Goal: Check status: Check status

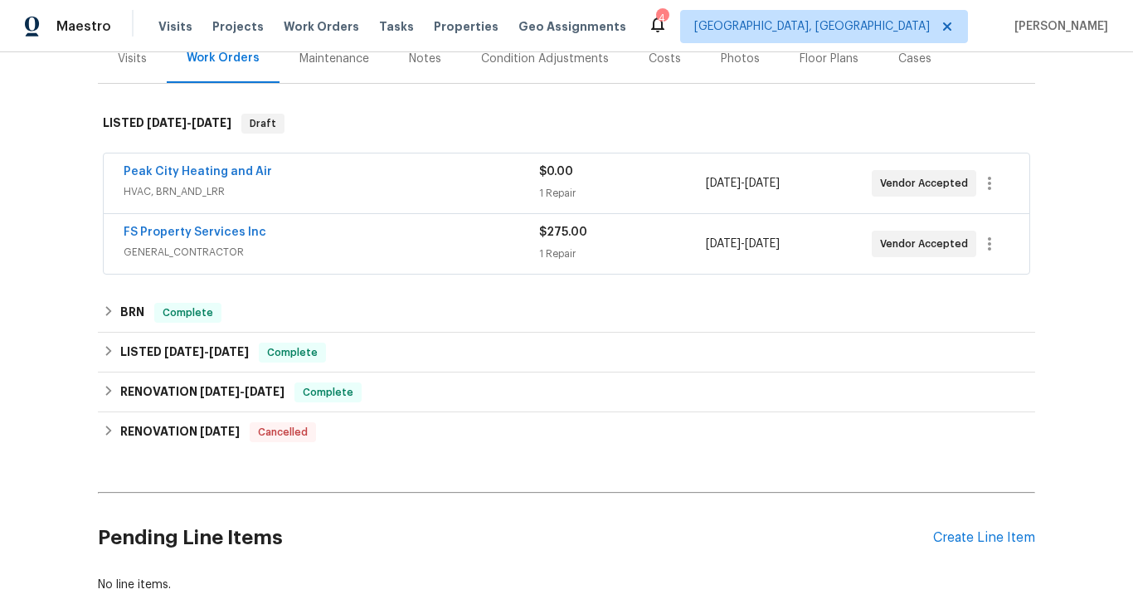
scroll to position [215, 0]
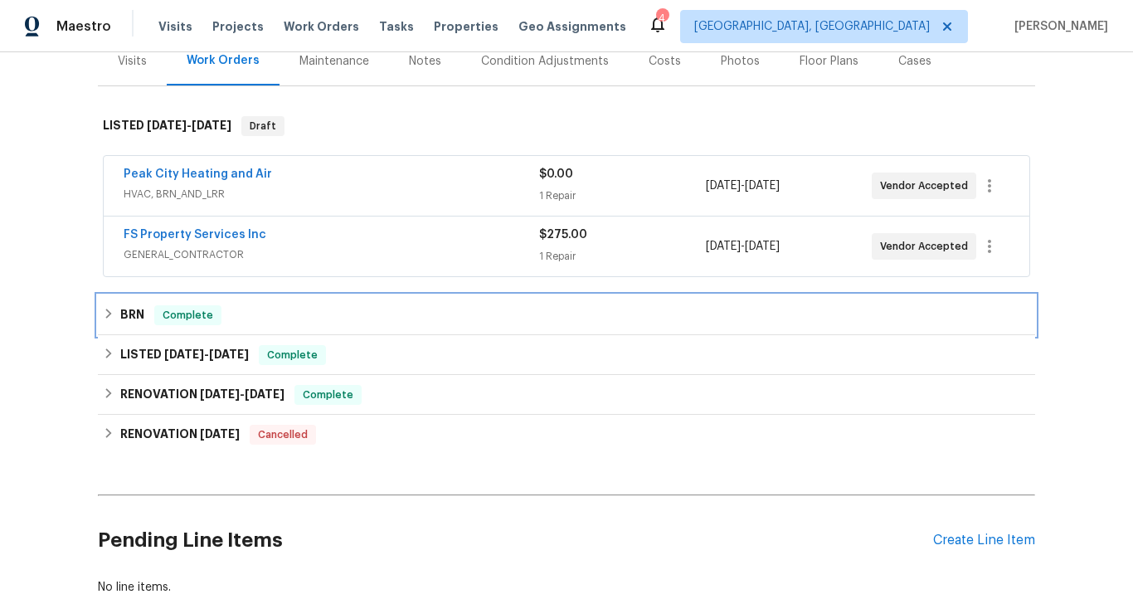
click at [349, 316] on div "BRN Complete" at bounding box center [567, 315] width 928 height 20
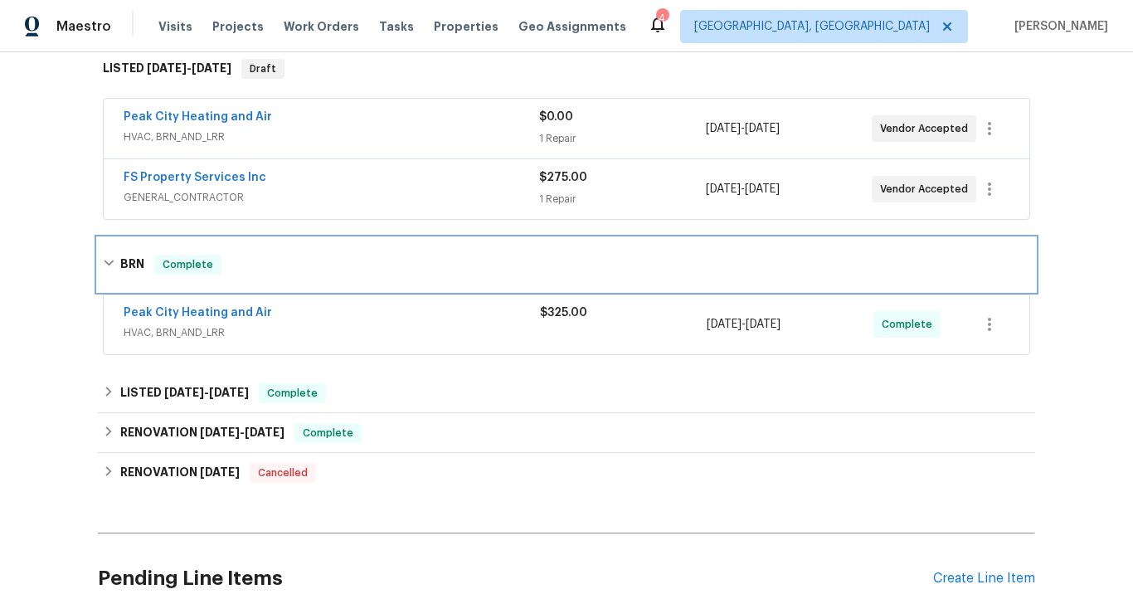
scroll to position [108, 0]
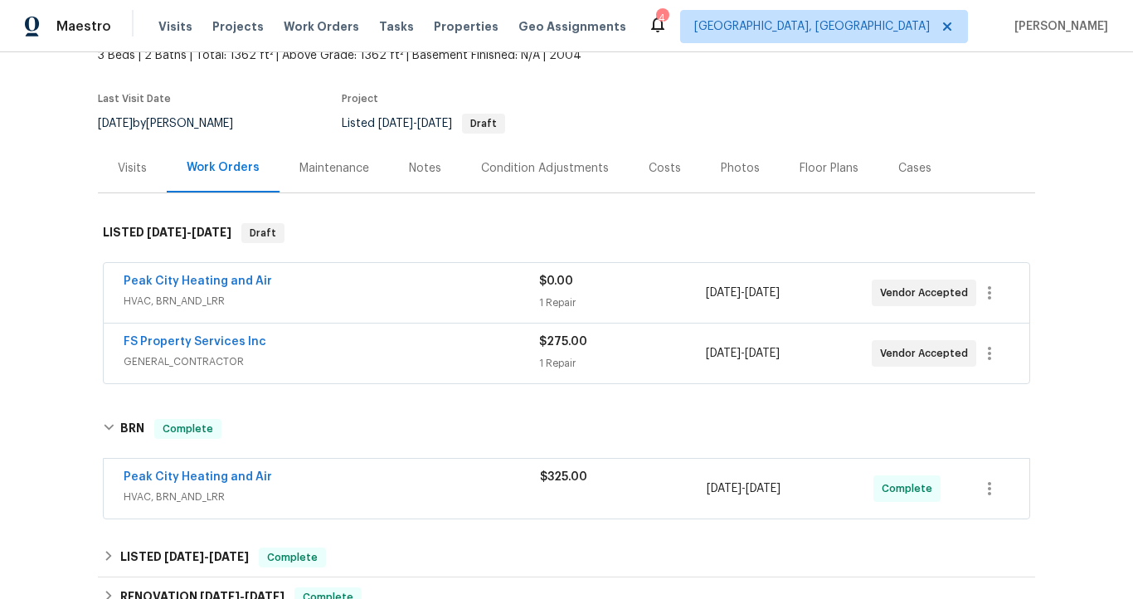
click at [490, 290] on div "Peak City Heating and Air" at bounding box center [332, 283] width 416 height 20
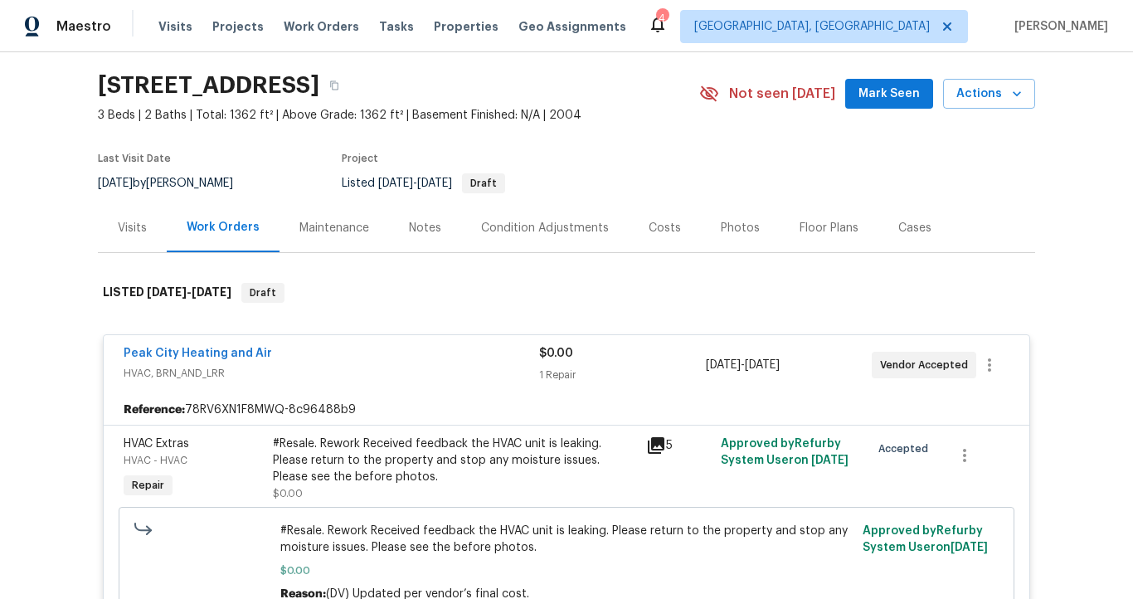
scroll to position [51, 0]
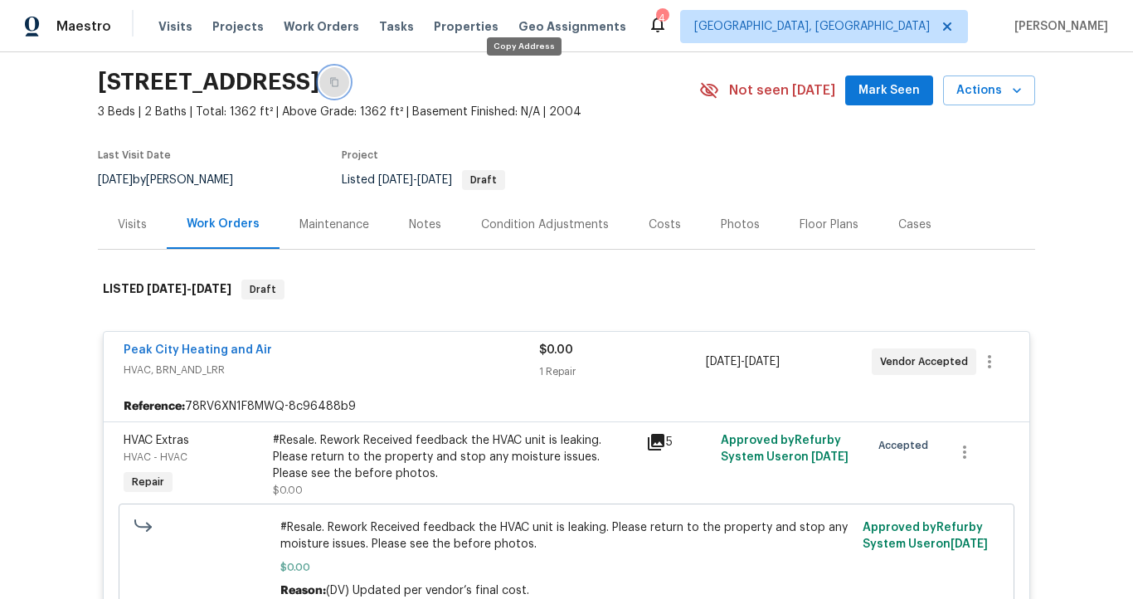
click at [339, 83] on icon "button" at bounding box center [334, 82] width 10 height 10
click at [172, 348] on link "Peak City Heating and Air" at bounding box center [198, 350] width 149 height 12
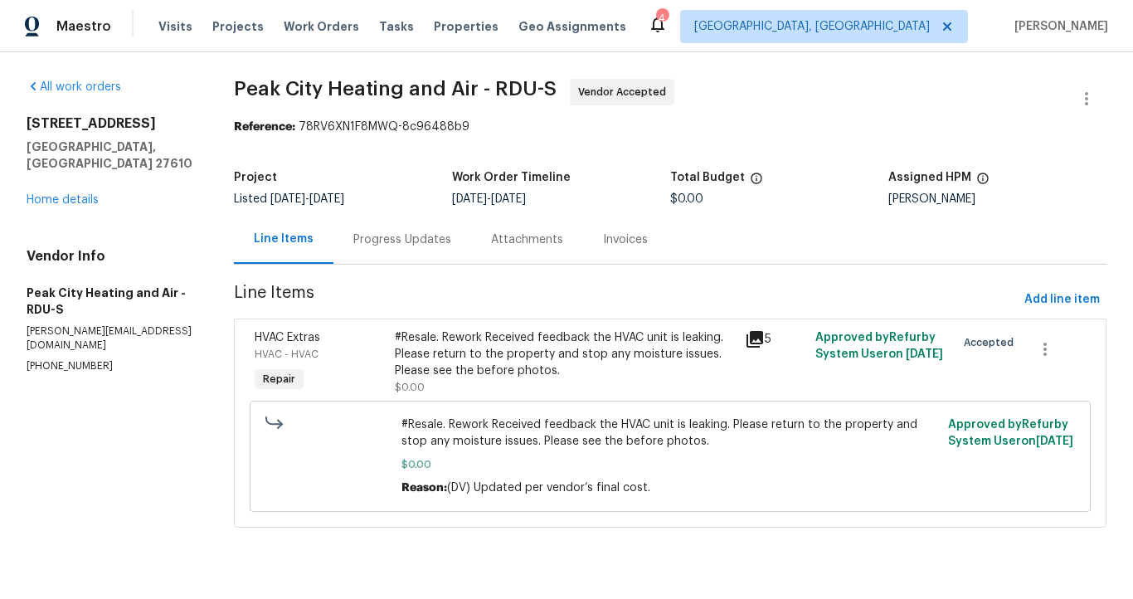
click at [369, 241] on div "Progress Updates" at bounding box center [402, 239] width 98 height 17
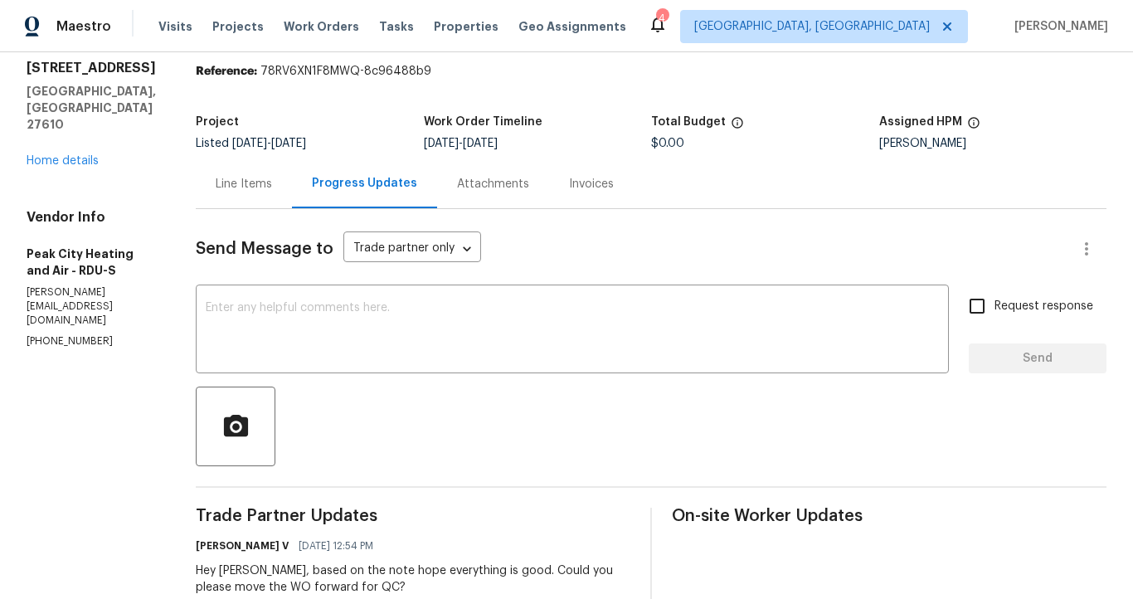
scroll to position [35, 0]
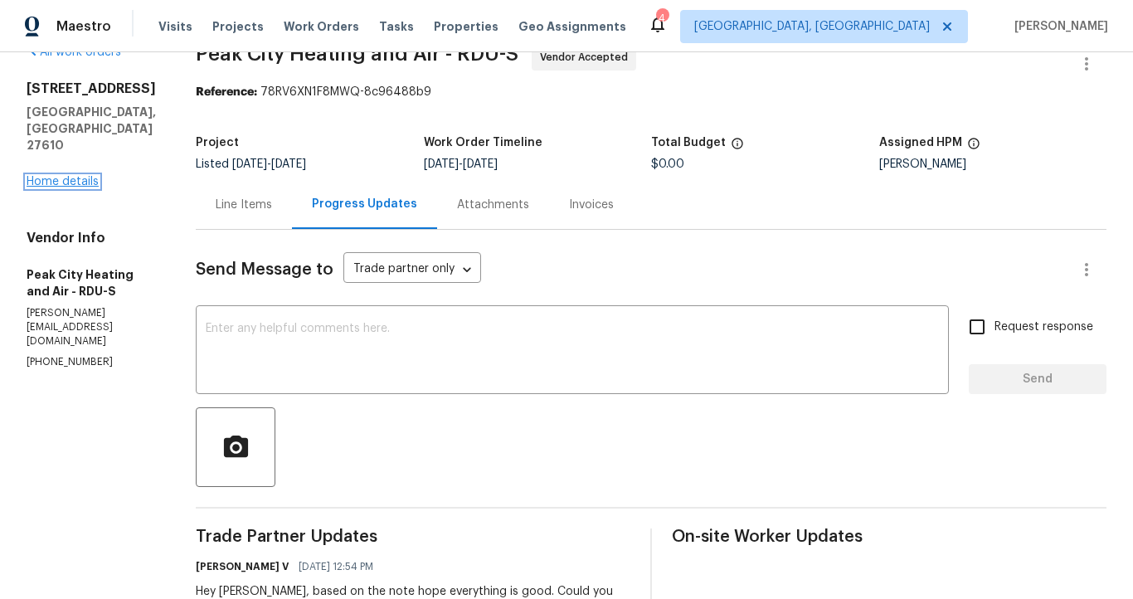
click at [79, 176] on link "Home details" at bounding box center [63, 182] width 72 height 12
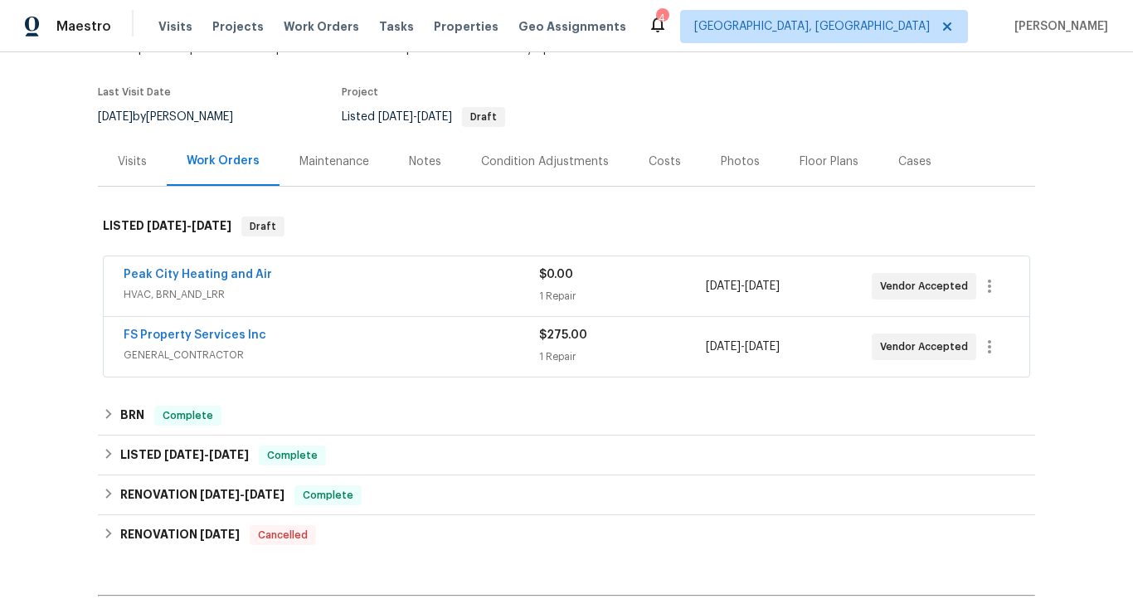
scroll to position [124, 0]
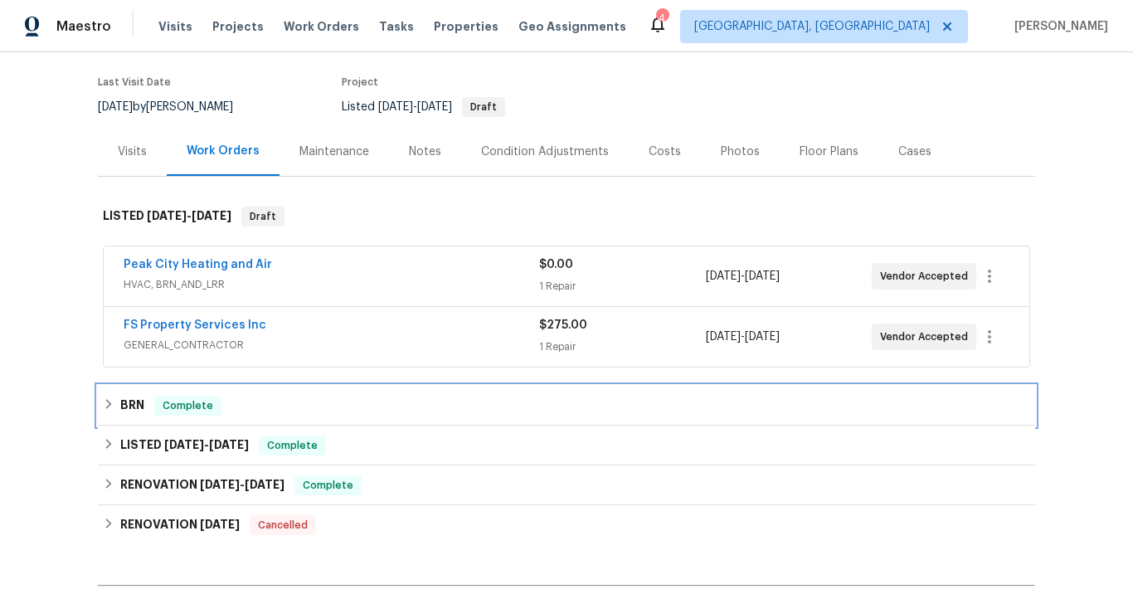
click at [276, 402] on div "BRN Complete" at bounding box center [567, 406] width 928 height 20
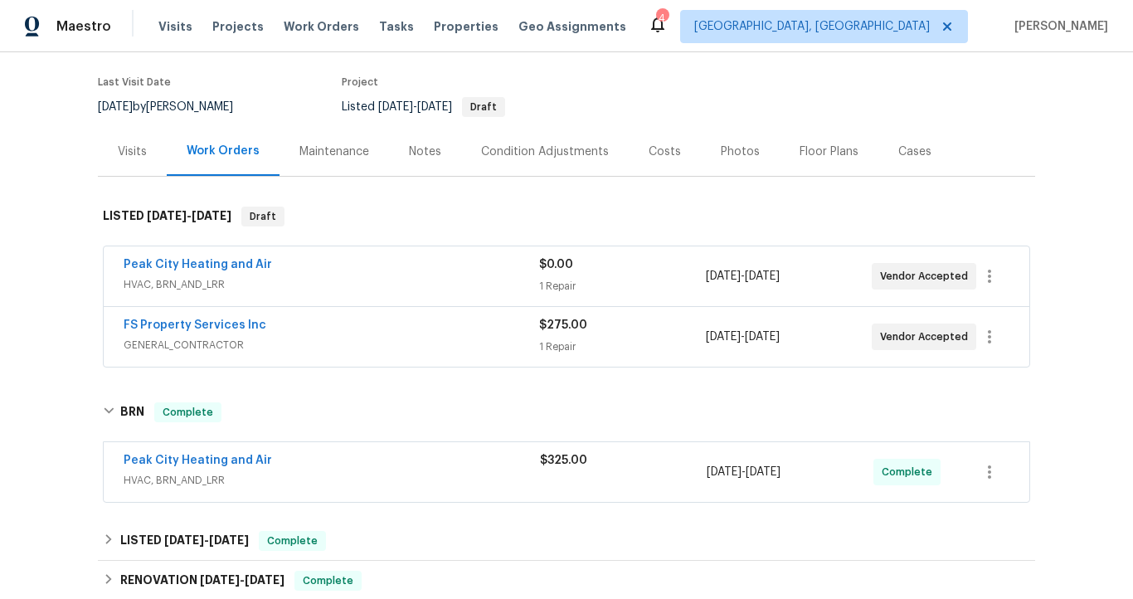
click at [286, 462] on div "Peak City Heating and Air" at bounding box center [332, 462] width 417 height 20
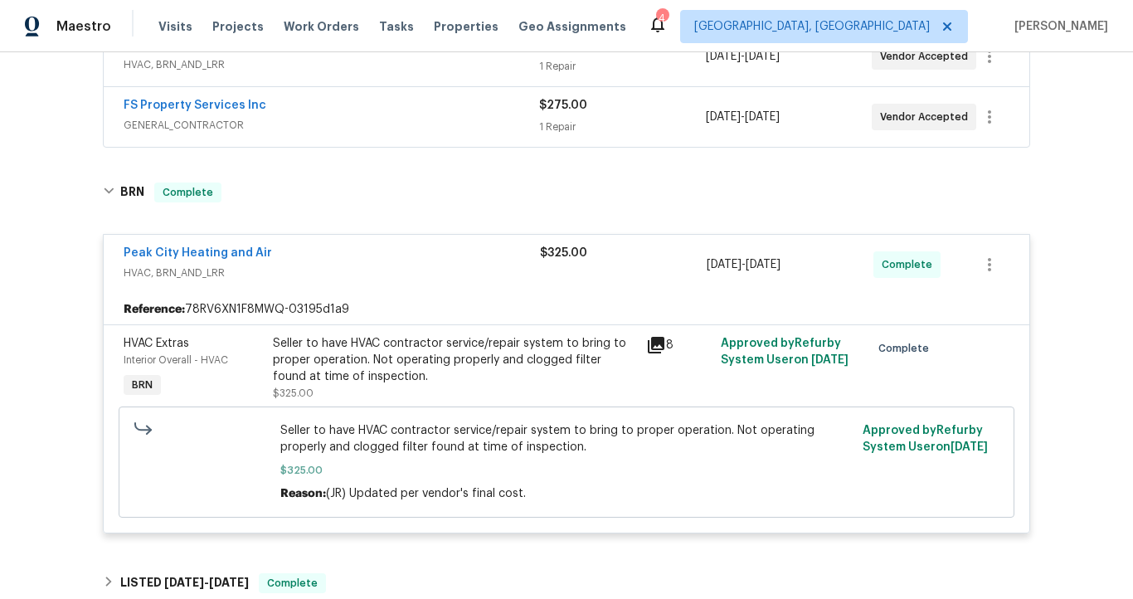
scroll to position [384, 0]
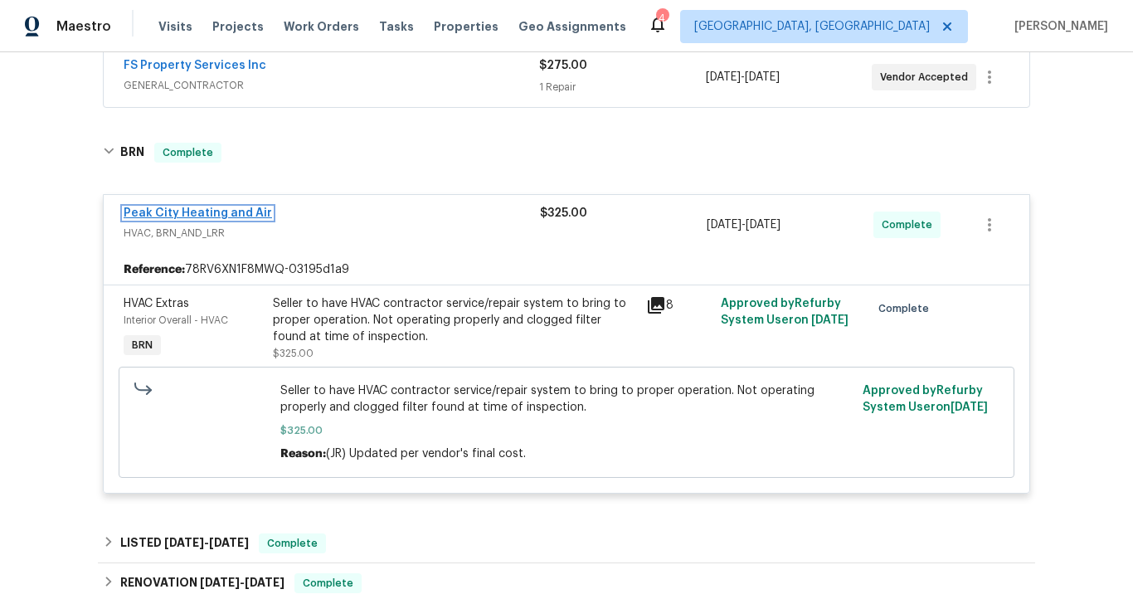
click at [246, 217] on link "Peak City Heating and Air" at bounding box center [198, 213] width 149 height 12
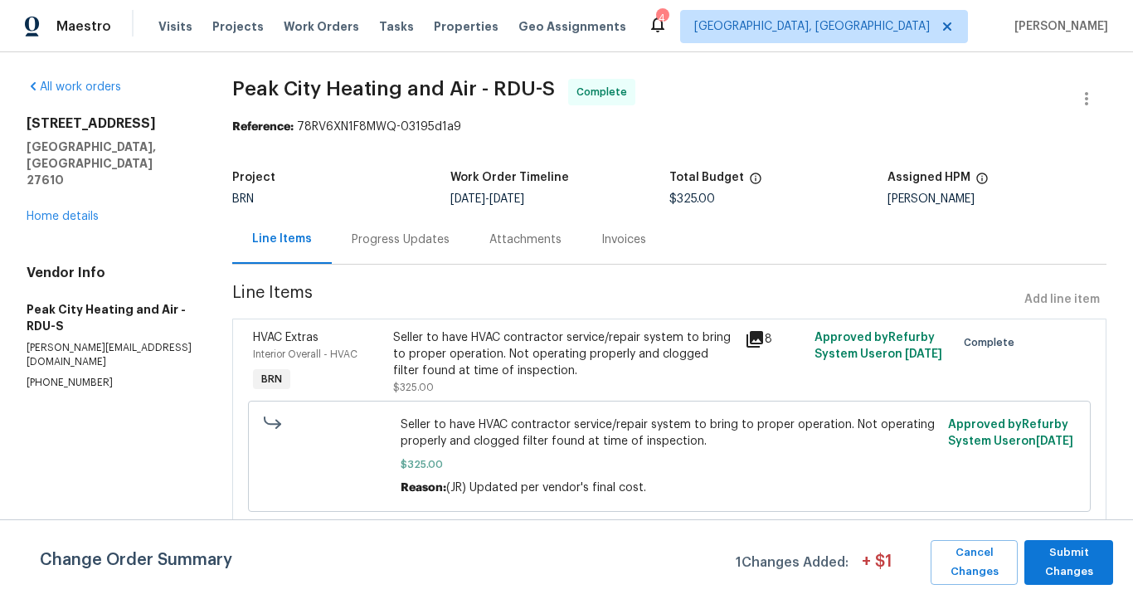
click at [397, 248] on div "Progress Updates" at bounding box center [401, 239] width 98 height 17
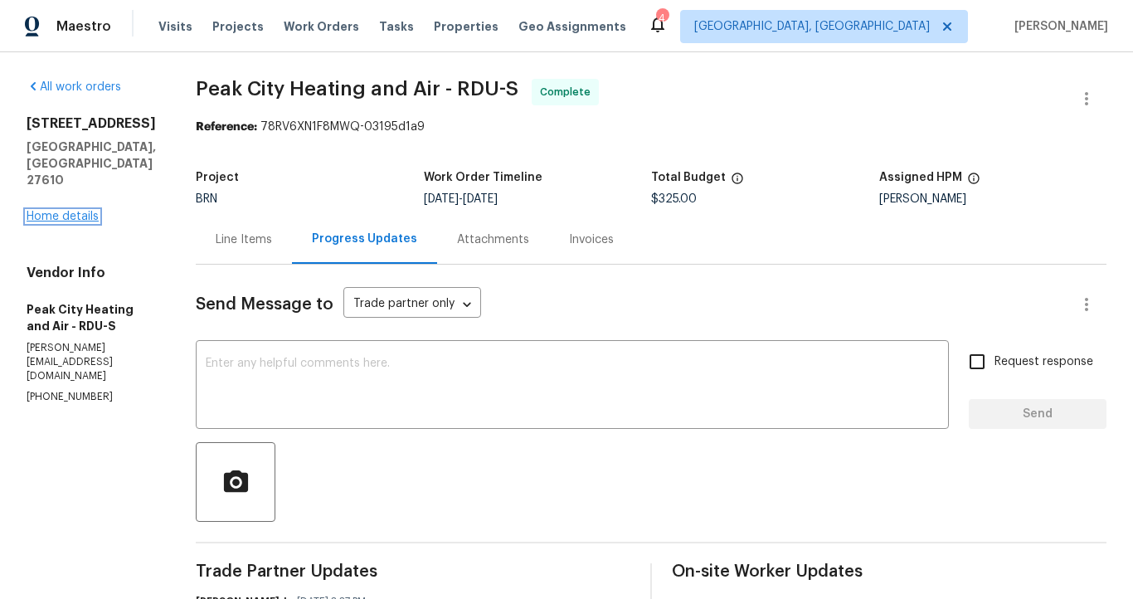
click at [79, 211] on link "Home details" at bounding box center [63, 217] width 72 height 12
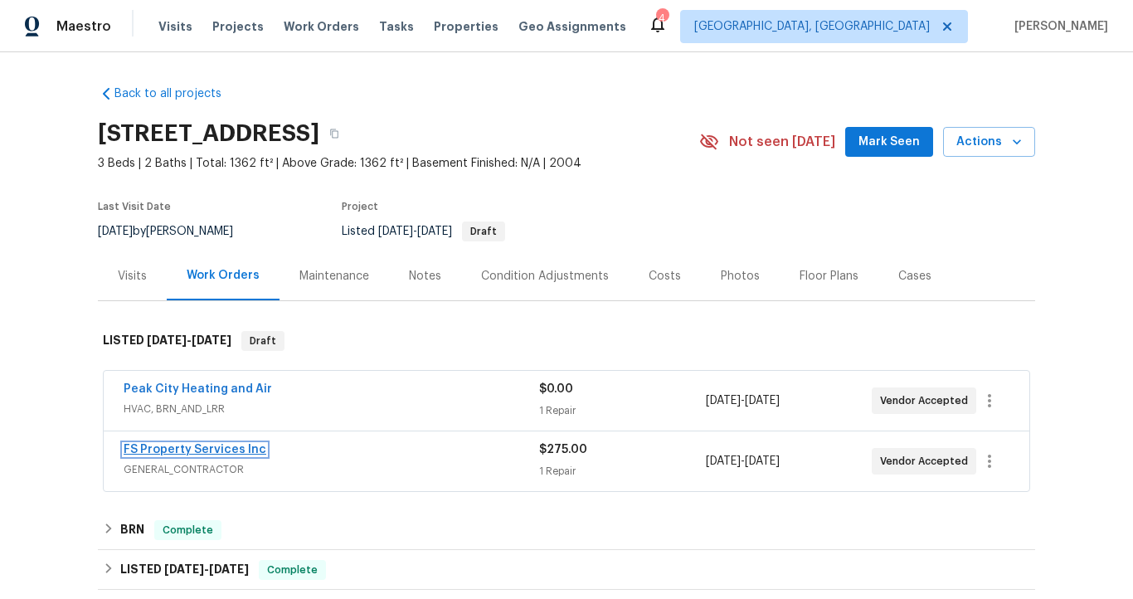
click at [236, 451] on link "FS Property Services Inc" at bounding box center [195, 450] width 143 height 12
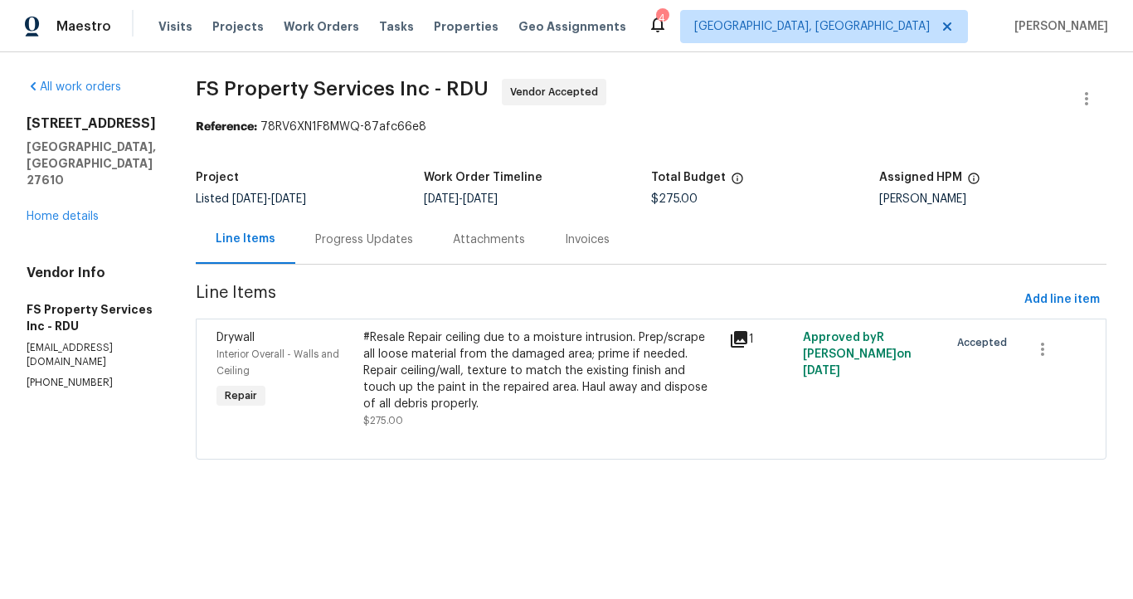
click at [363, 238] on div "Progress Updates" at bounding box center [364, 239] width 98 height 17
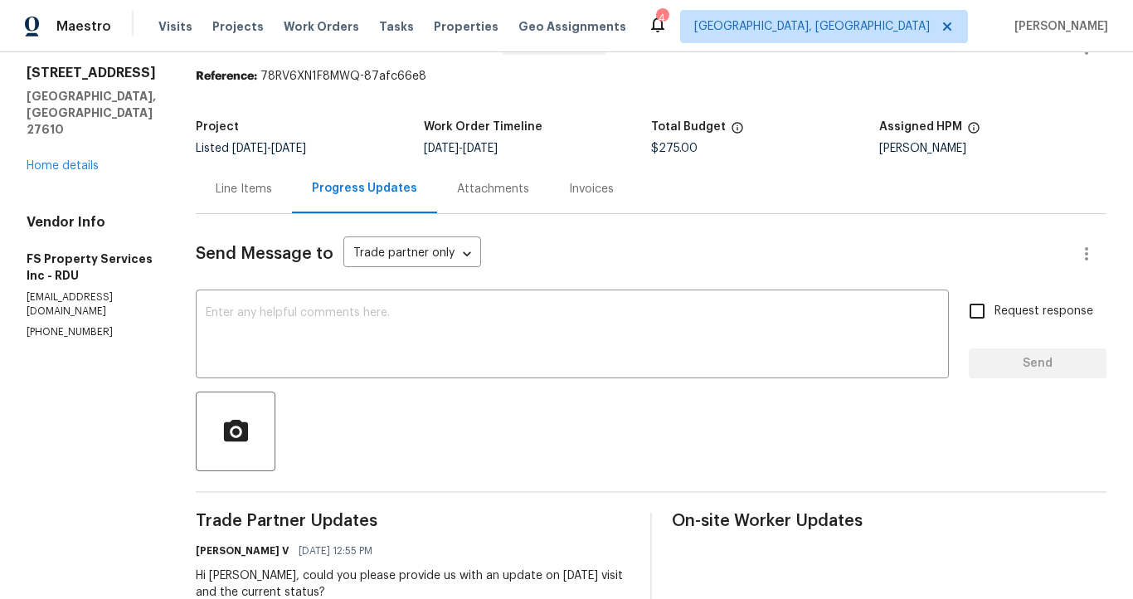
scroll to position [41, 0]
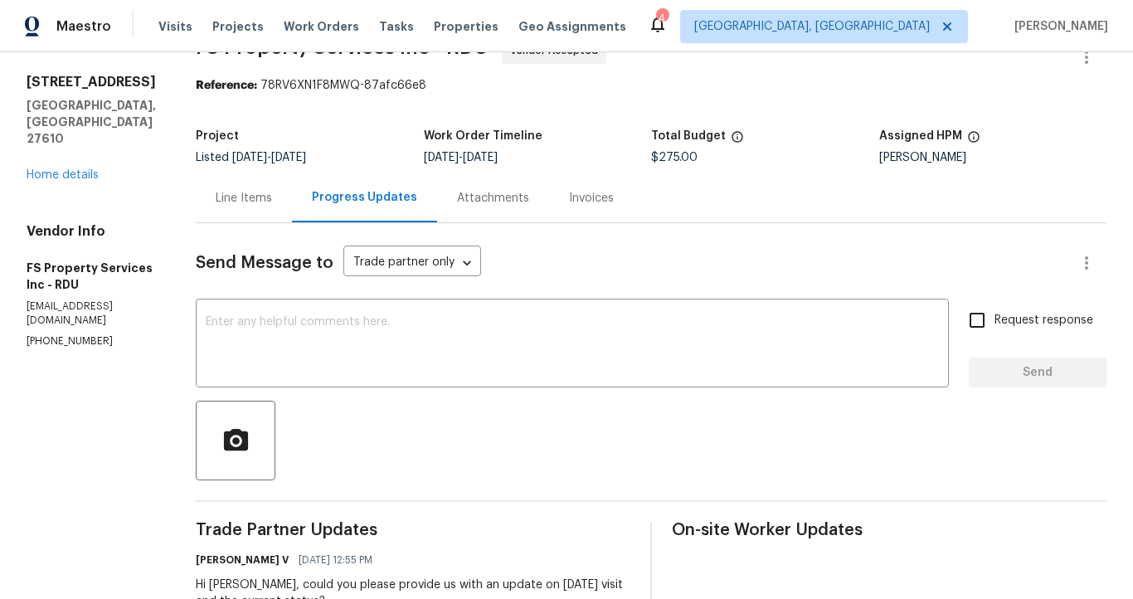
click at [279, 208] on div "Line Items" at bounding box center [244, 197] width 96 height 49
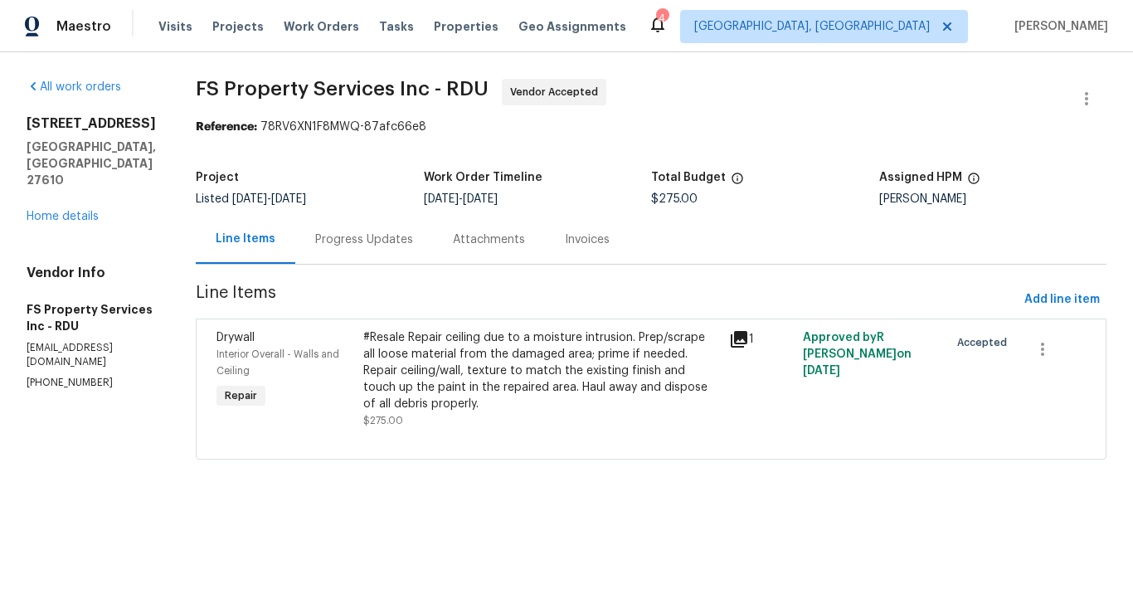
click at [413, 246] on div "Progress Updates" at bounding box center [364, 239] width 98 height 17
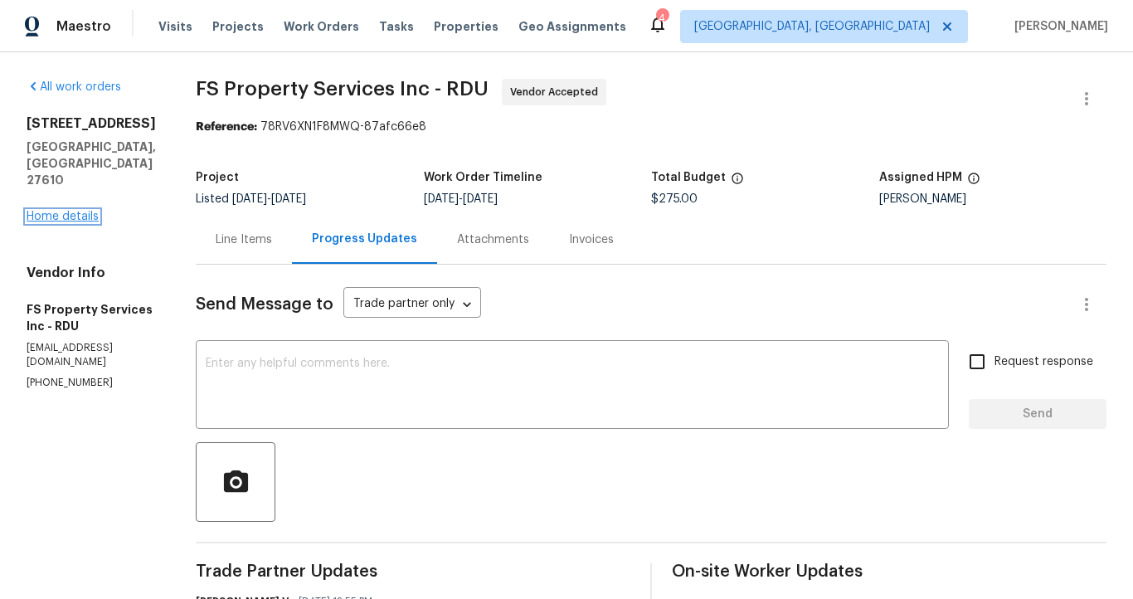
click at [88, 211] on link "Home details" at bounding box center [63, 217] width 72 height 12
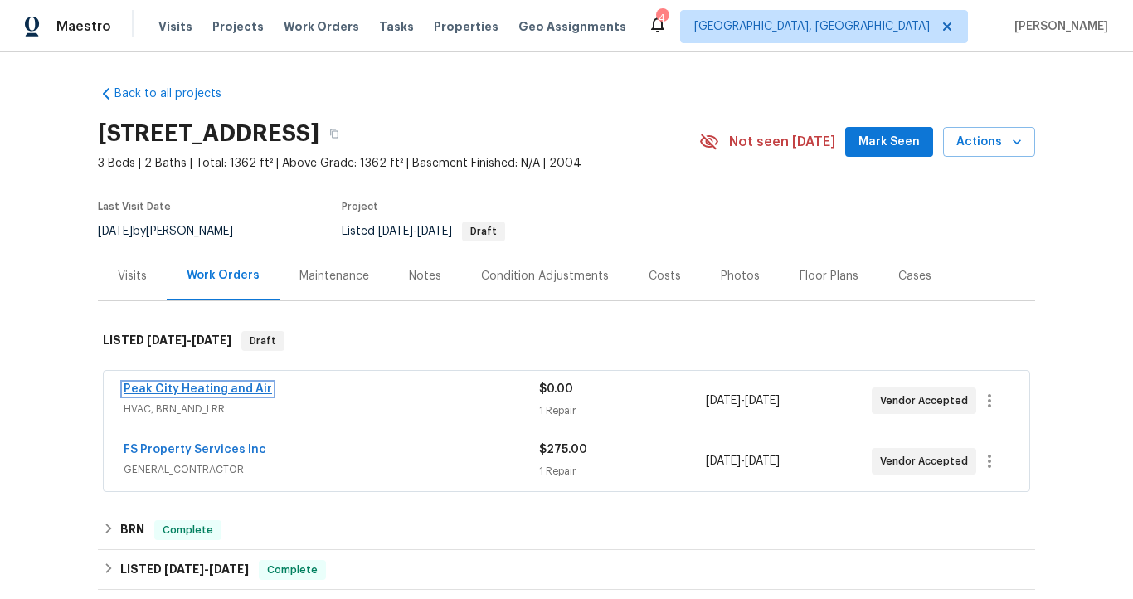
click at [212, 387] on link "Peak City Heating and Air" at bounding box center [198, 389] width 149 height 12
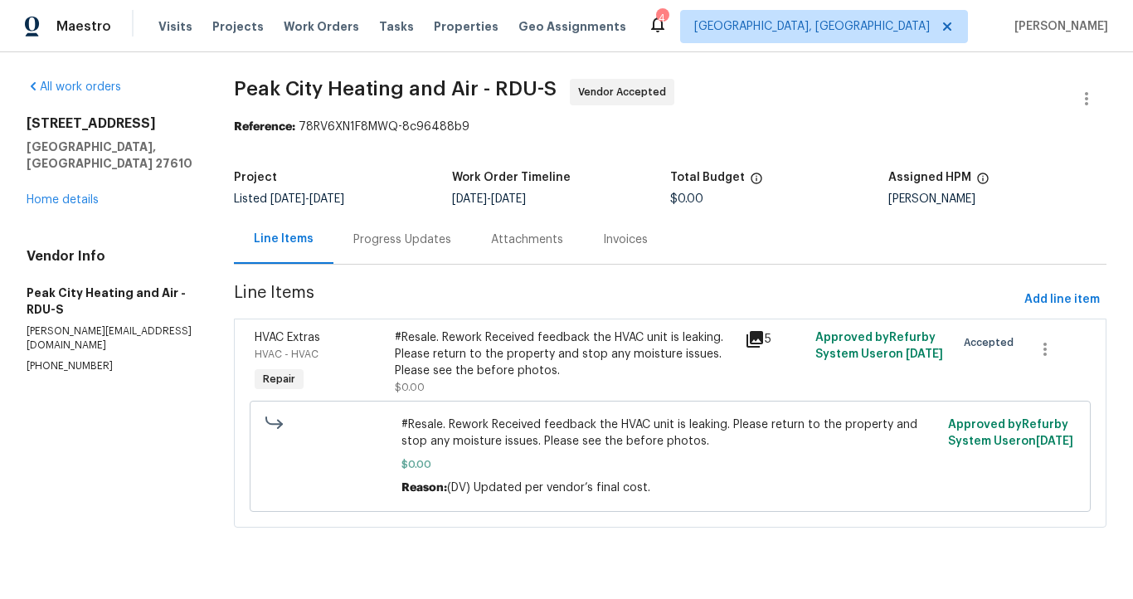
click at [391, 239] on div "Progress Updates" at bounding box center [402, 239] width 98 height 17
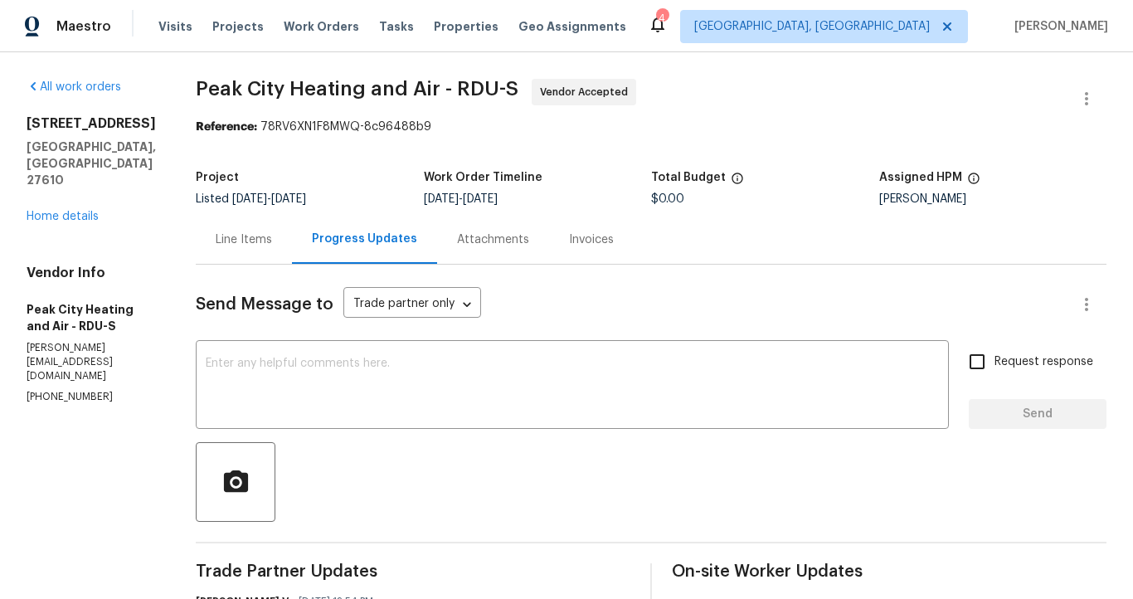
click at [241, 240] on div "Line Items" at bounding box center [244, 239] width 56 height 17
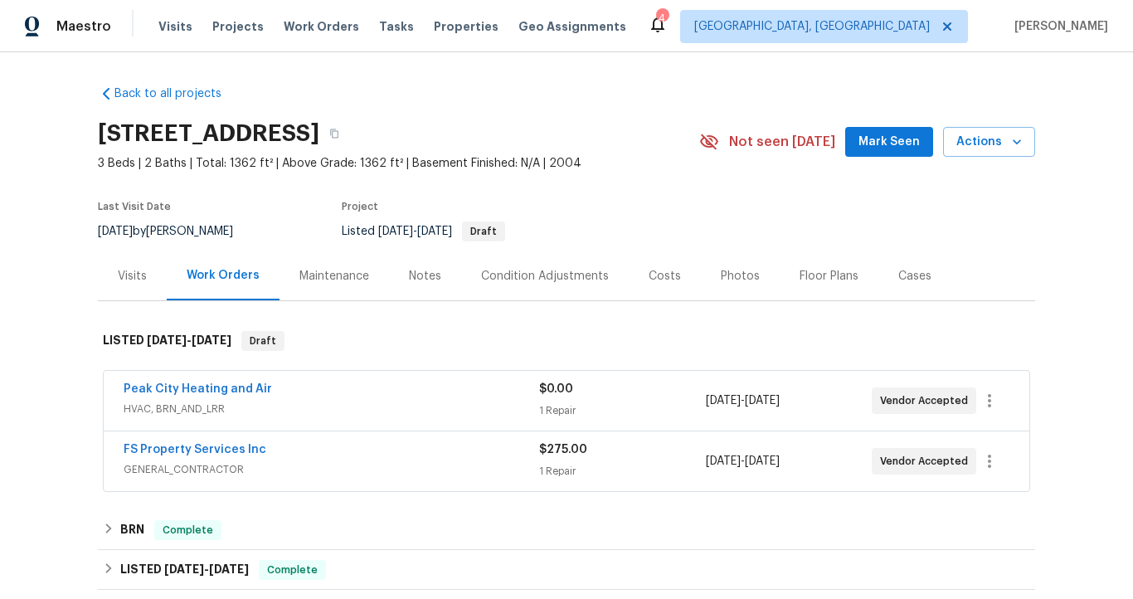
click at [128, 282] on div "Visits" at bounding box center [132, 276] width 29 height 17
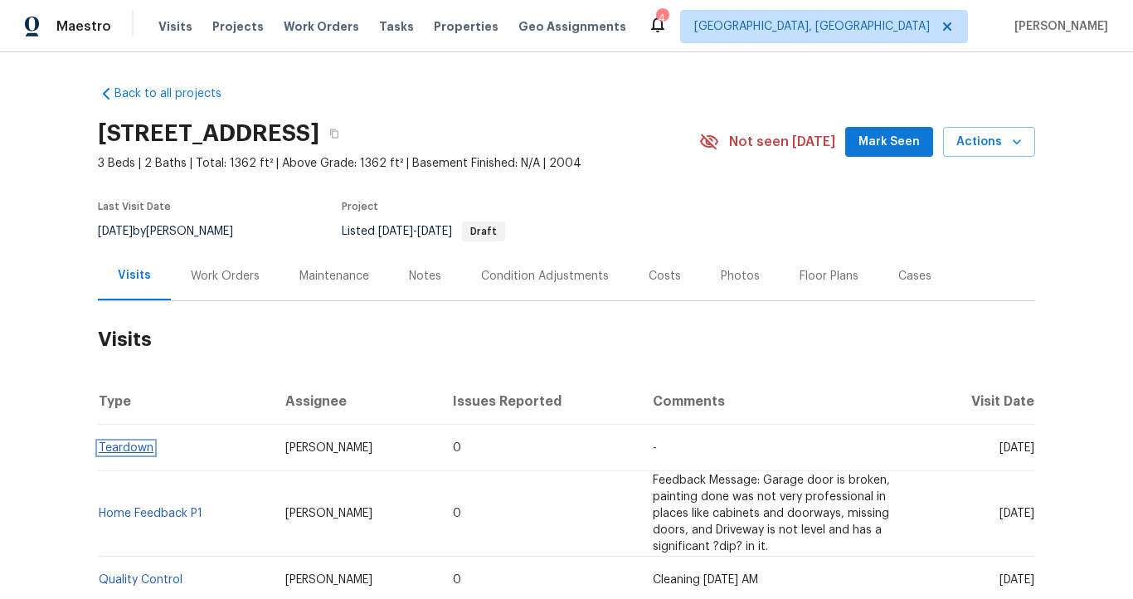
click at [131, 448] on link "Teardown" at bounding box center [126, 448] width 55 height 12
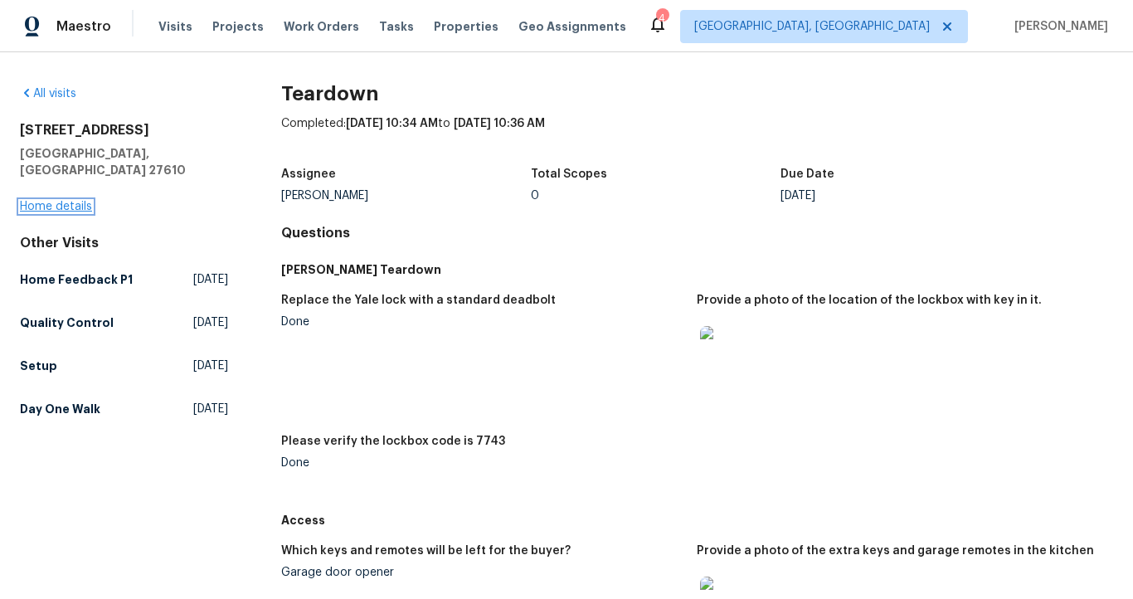
click at [80, 201] on link "Home details" at bounding box center [56, 207] width 72 height 12
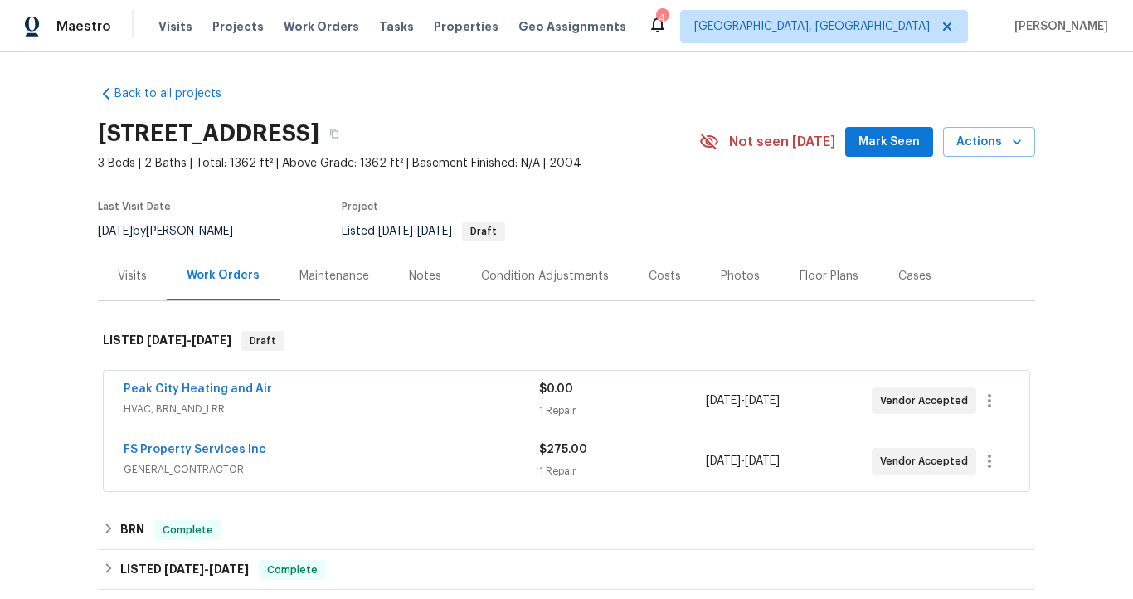
click at [139, 284] on div "Visits" at bounding box center [132, 275] width 69 height 49
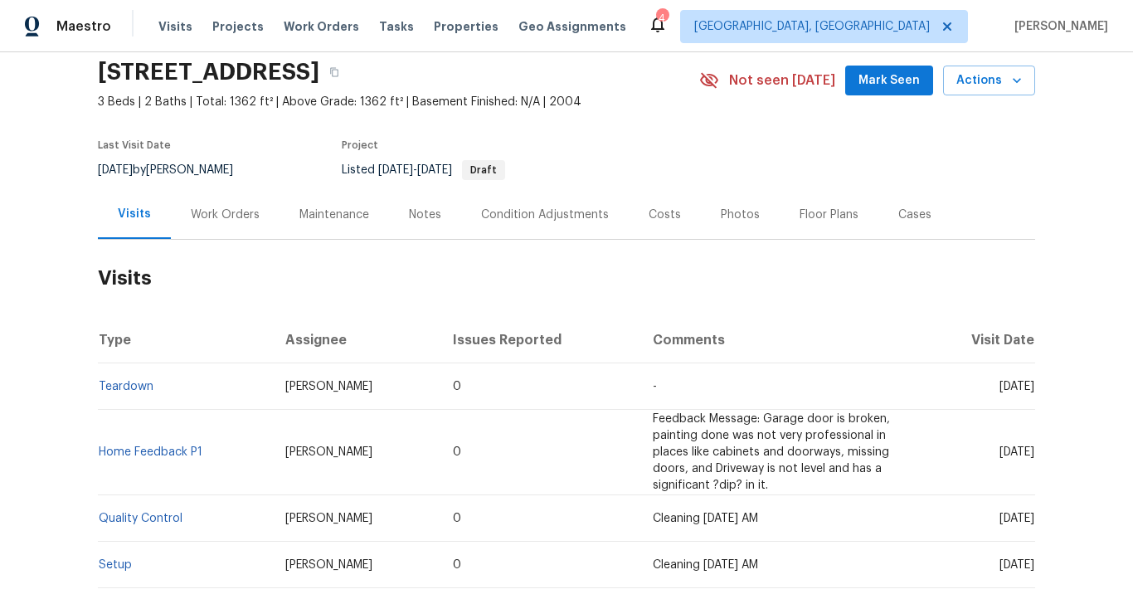
scroll to position [63, 0]
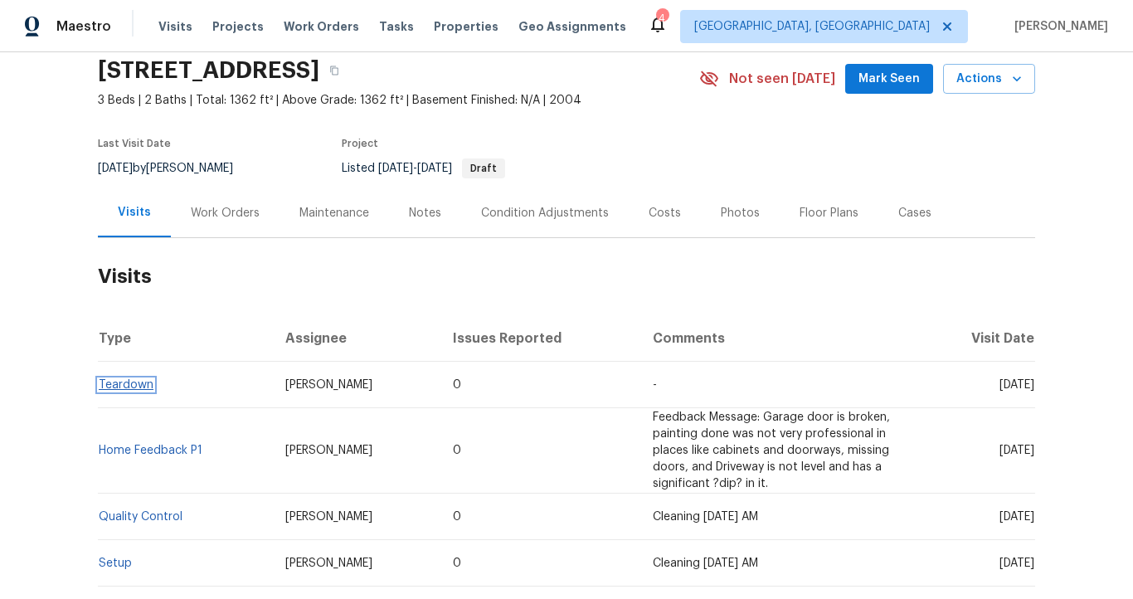
click at [139, 383] on link "Teardown" at bounding box center [126, 385] width 55 height 12
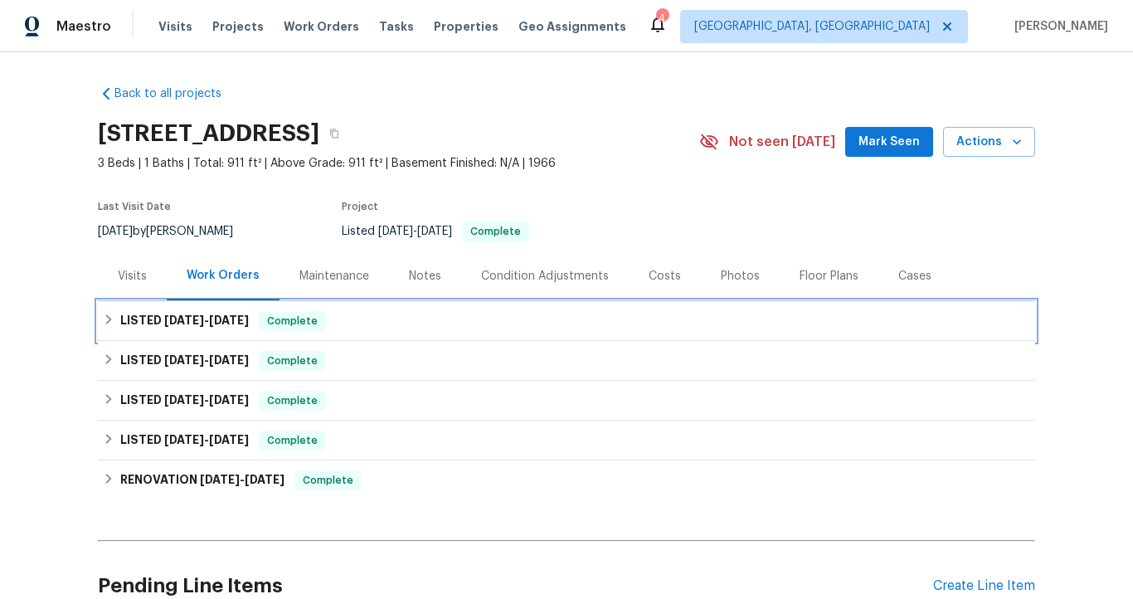
click at [246, 315] on span "7/21/25" at bounding box center [229, 320] width 40 height 12
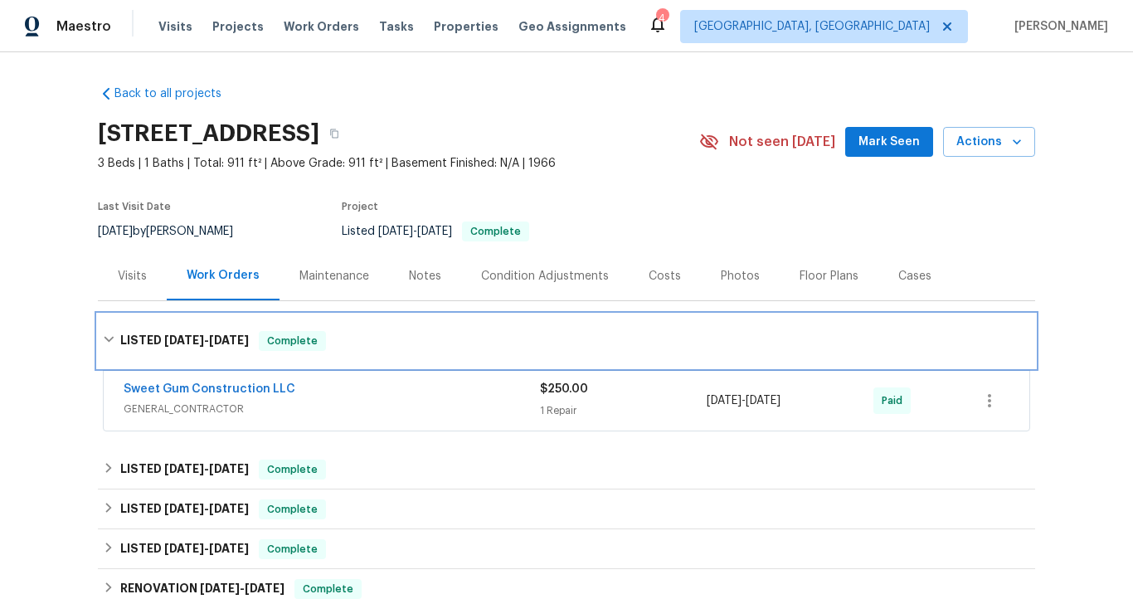
click at [246, 325] on div "LISTED 7/15/25 - 7/21/25 Complete" at bounding box center [567, 340] width 938 height 53
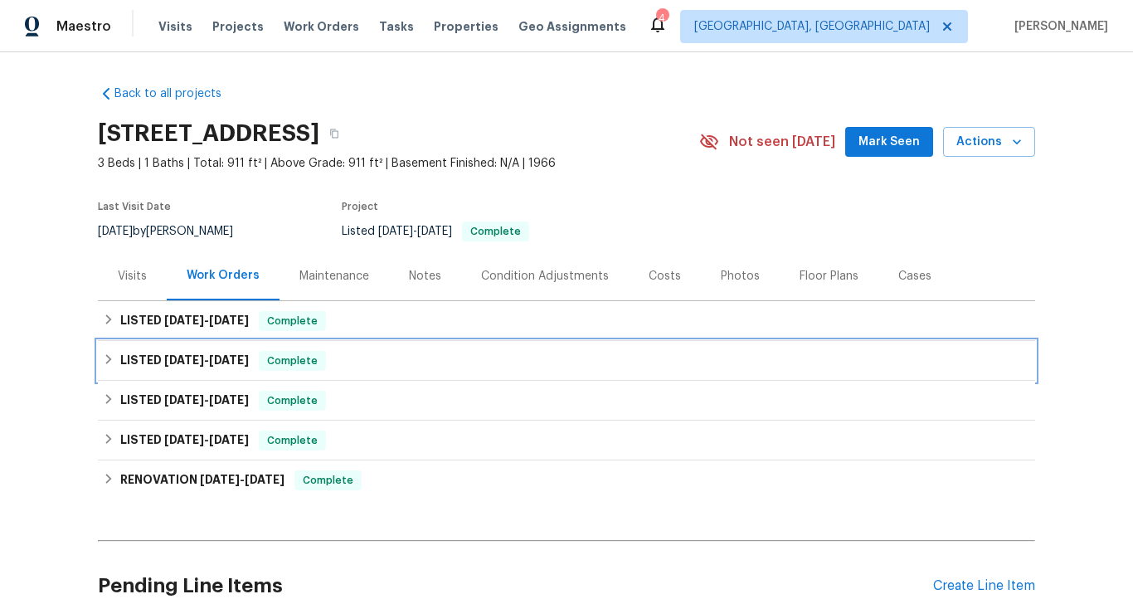
click at [240, 362] on span "7/10/25" at bounding box center [229, 360] width 40 height 12
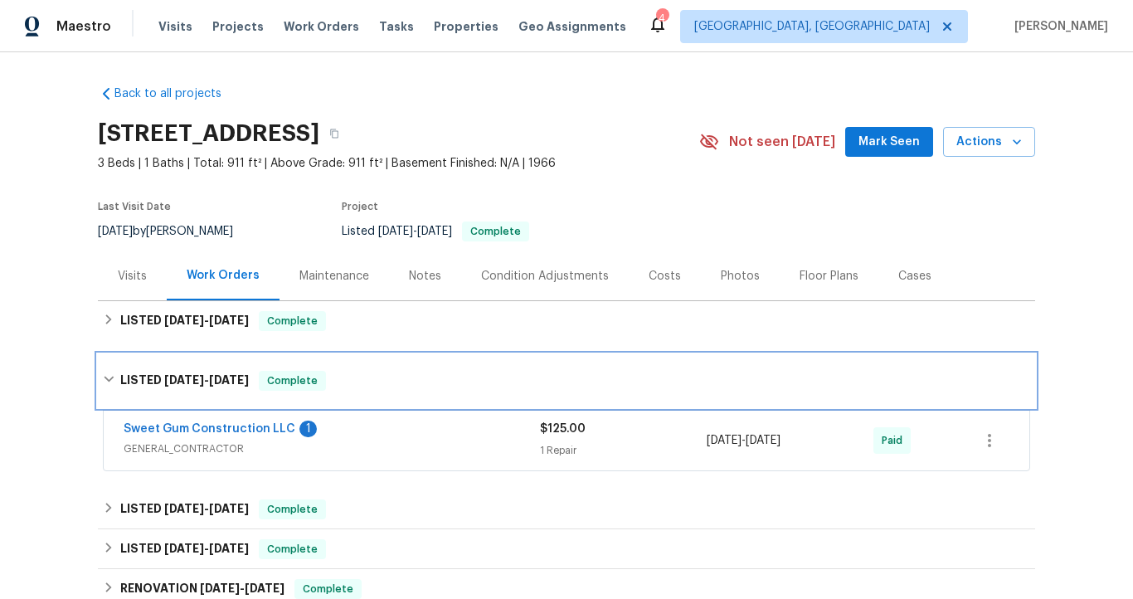
click at [241, 372] on h6 "LISTED 7/8/25 - 7/10/25" at bounding box center [184, 381] width 129 height 20
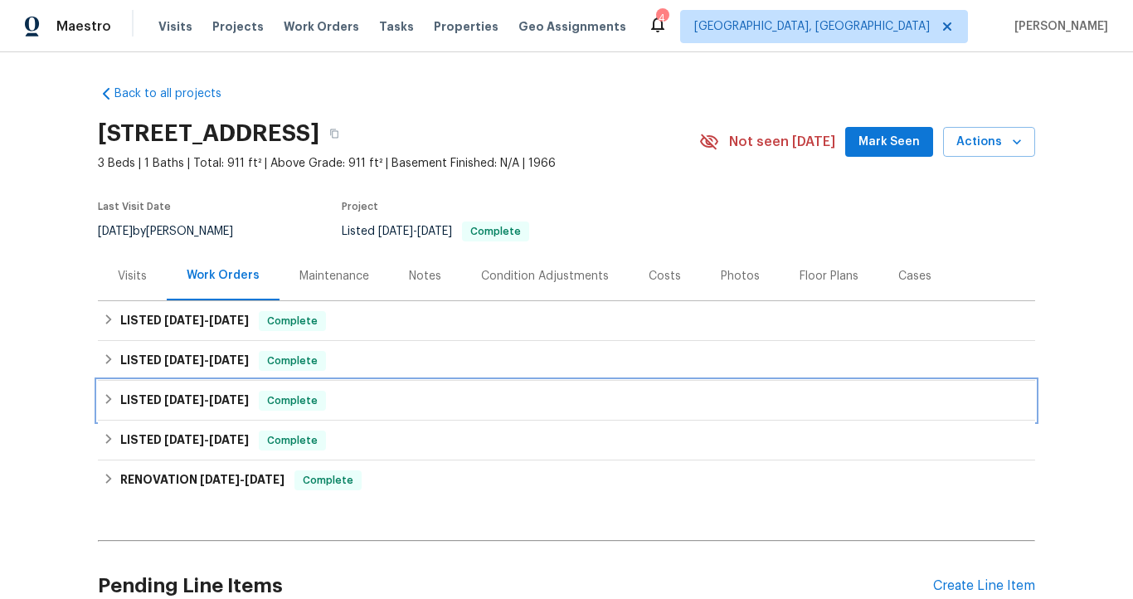
click at [241, 397] on span "4/30/25" at bounding box center [229, 400] width 40 height 12
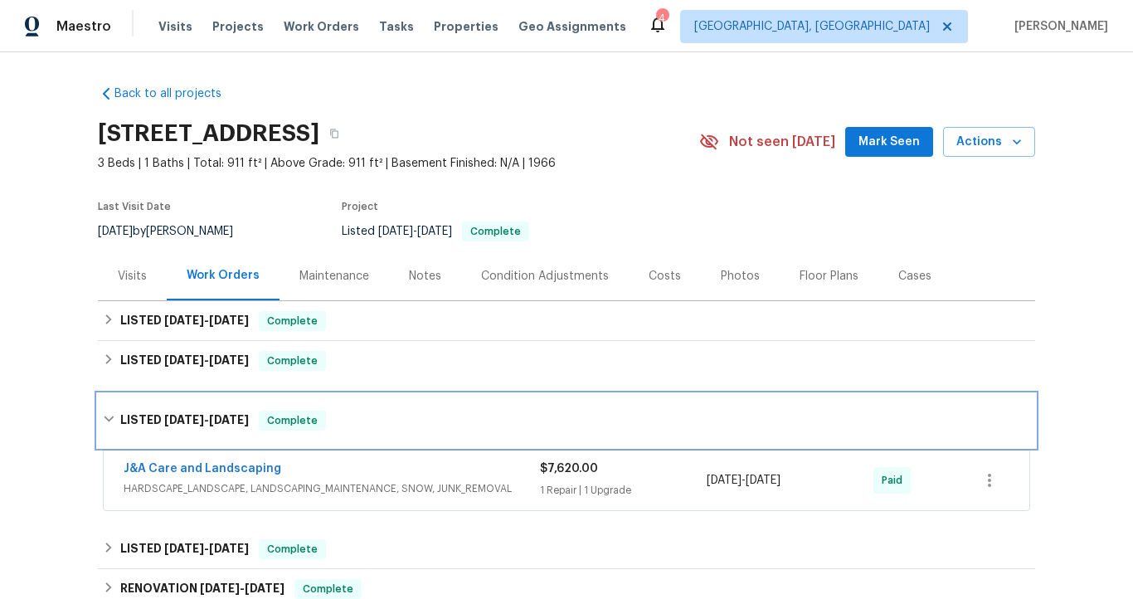
click at [244, 417] on span "4/30/25" at bounding box center [229, 420] width 40 height 12
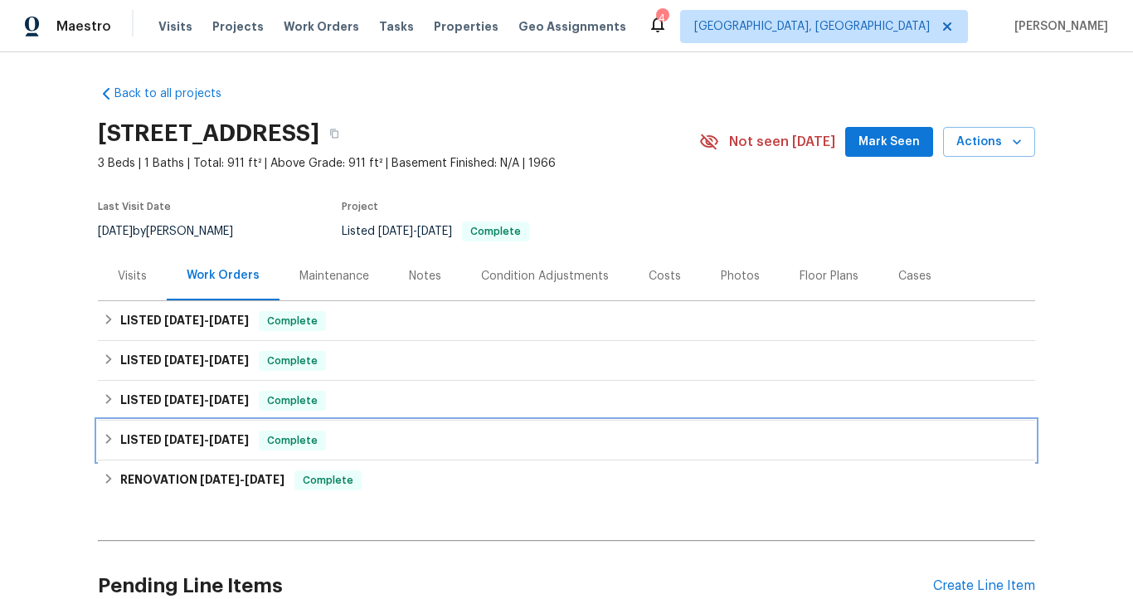
click at [244, 444] on span "[DATE]" at bounding box center [229, 440] width 40 height 12
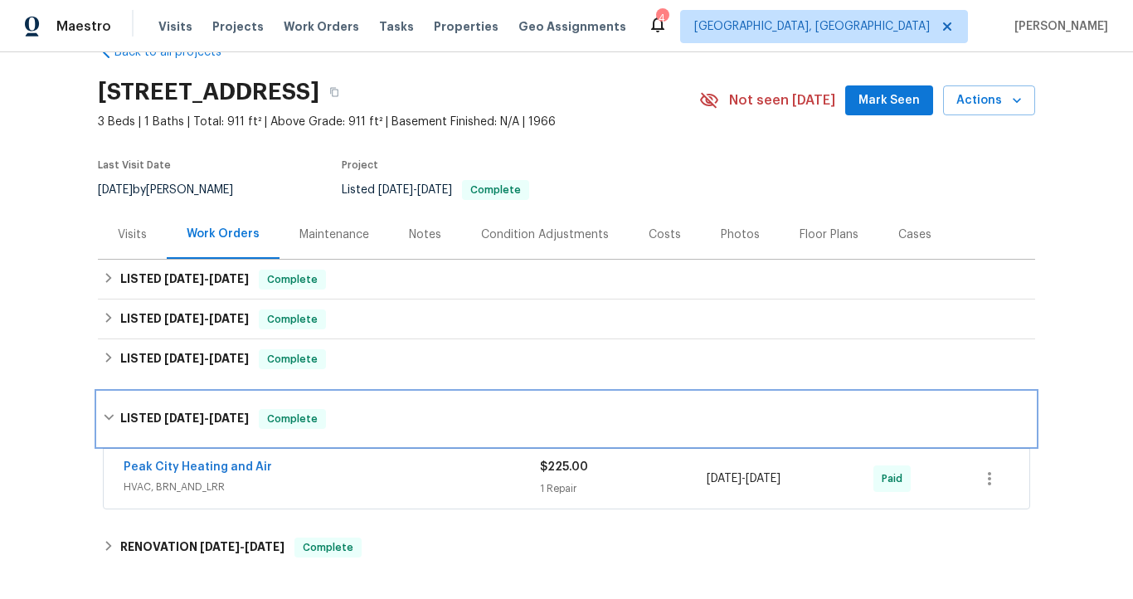
scroll to position [43, 0]
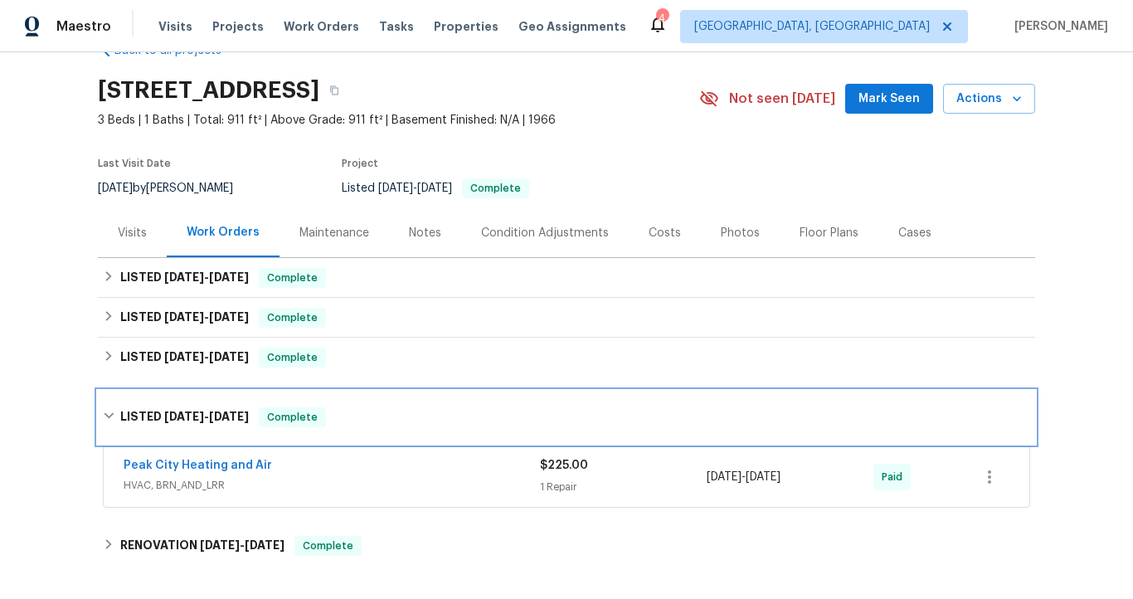
click at [238, 418] on span "[DATE]" at bounding box center [229, 417] width 40 height 12
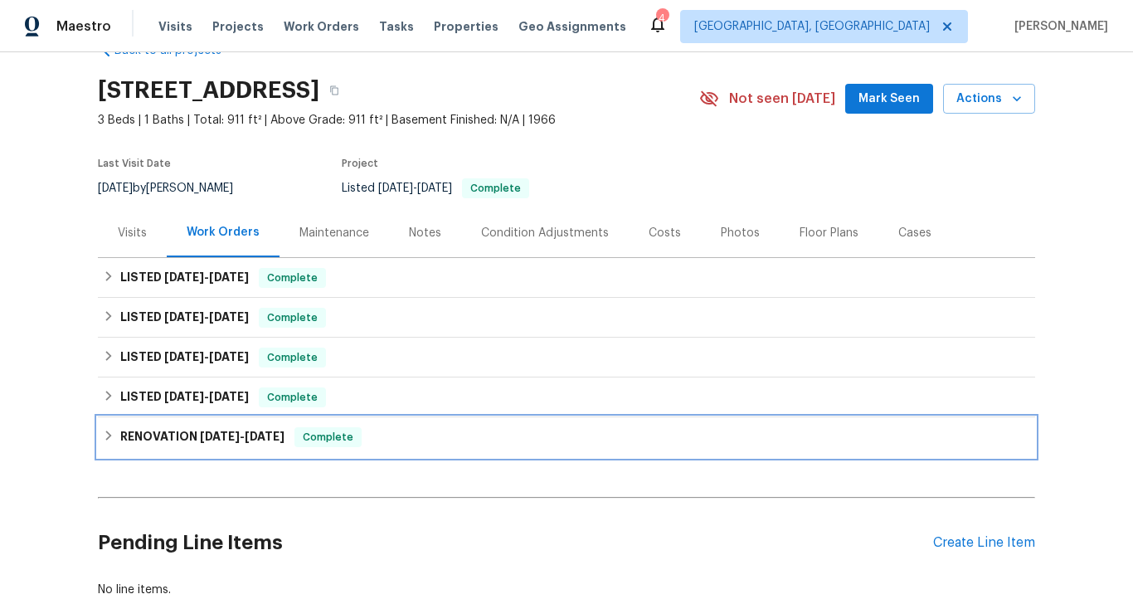
click at [245, 440] on span "9/12/24" at bounding box center [265, 437] width 40 height 12
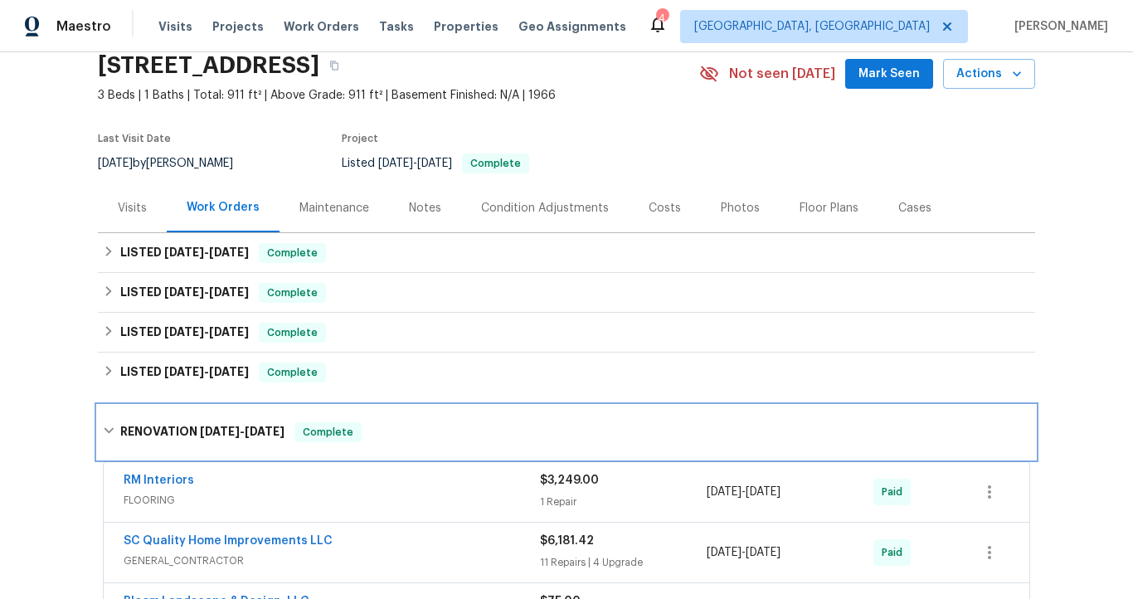
scroll to position [67, 0]
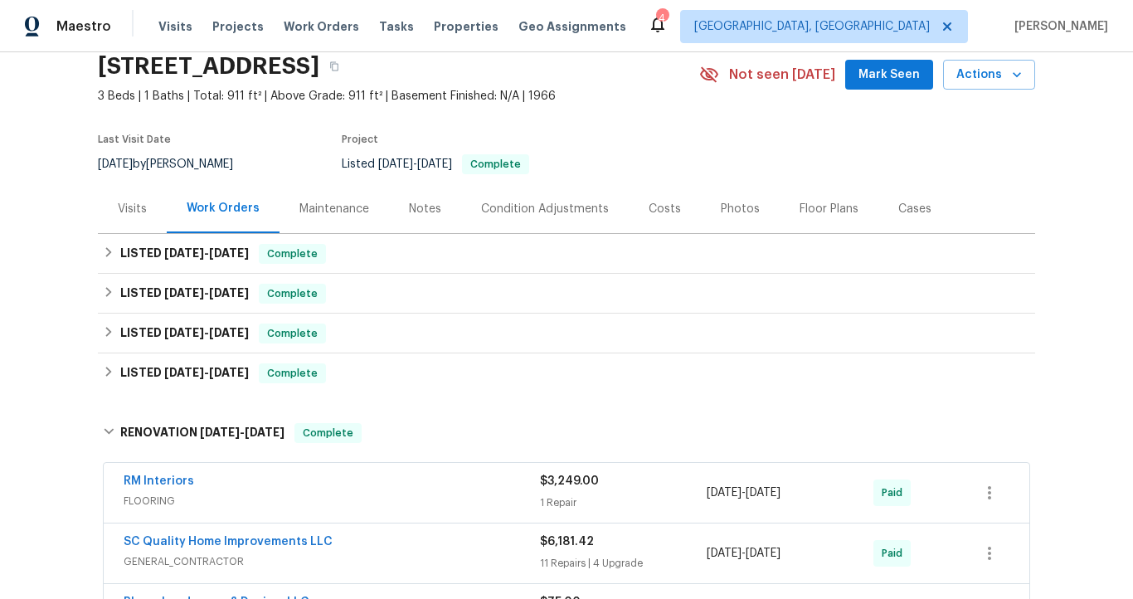
click at [255, 486] on div "RM Interiors" at bounding box center [332, 483] width 417 height 20
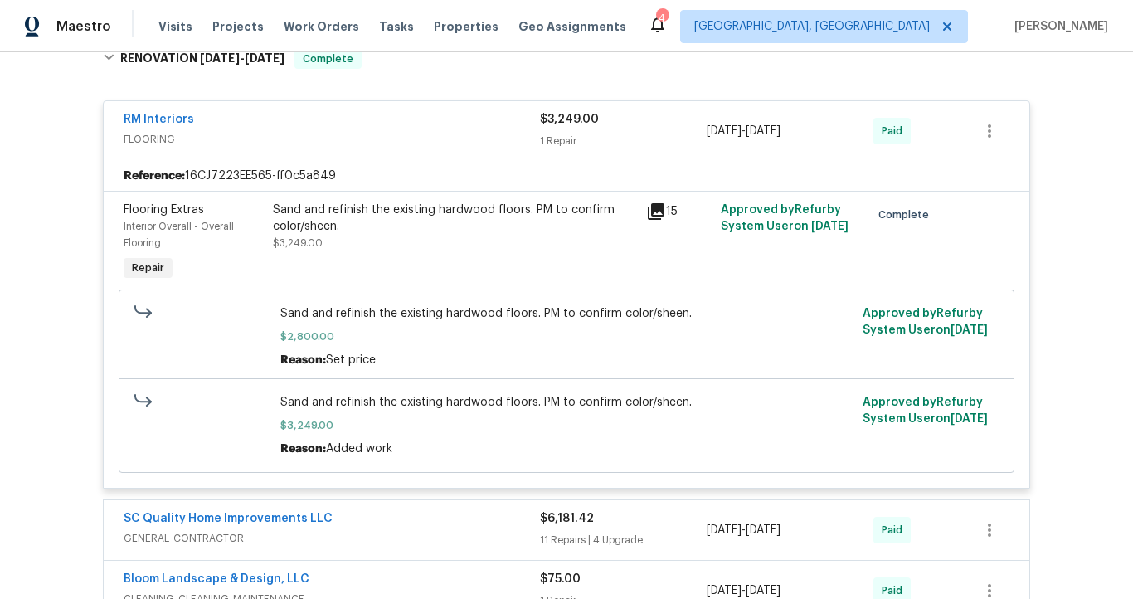
scroll to position [436, 0]
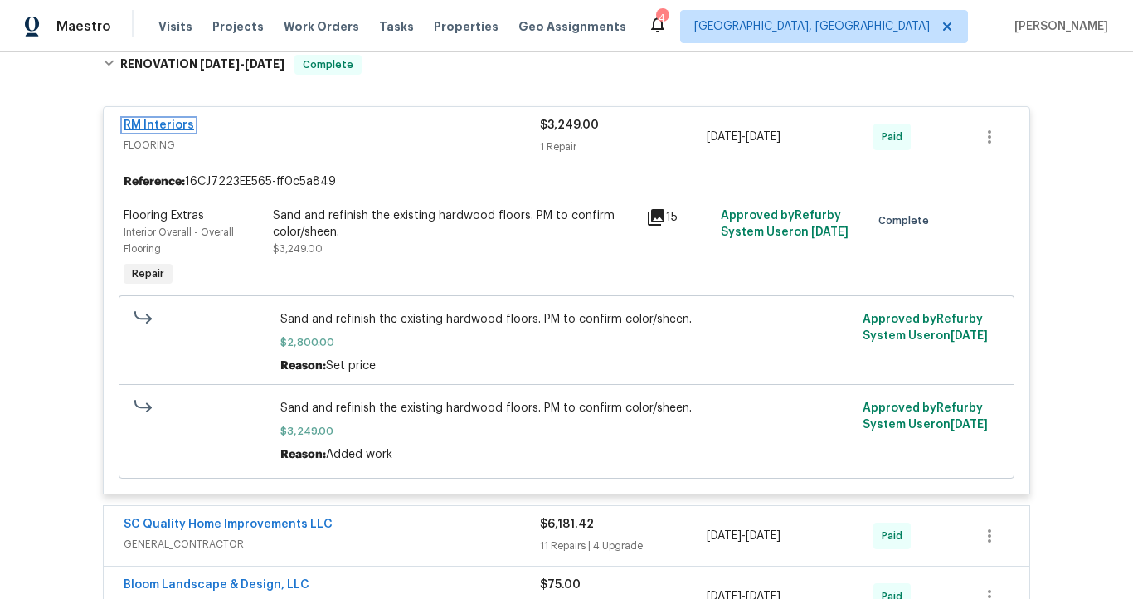
click at [173, 126] on link "RM Interiors" at bounding box center [159, 125] width 71 height 12
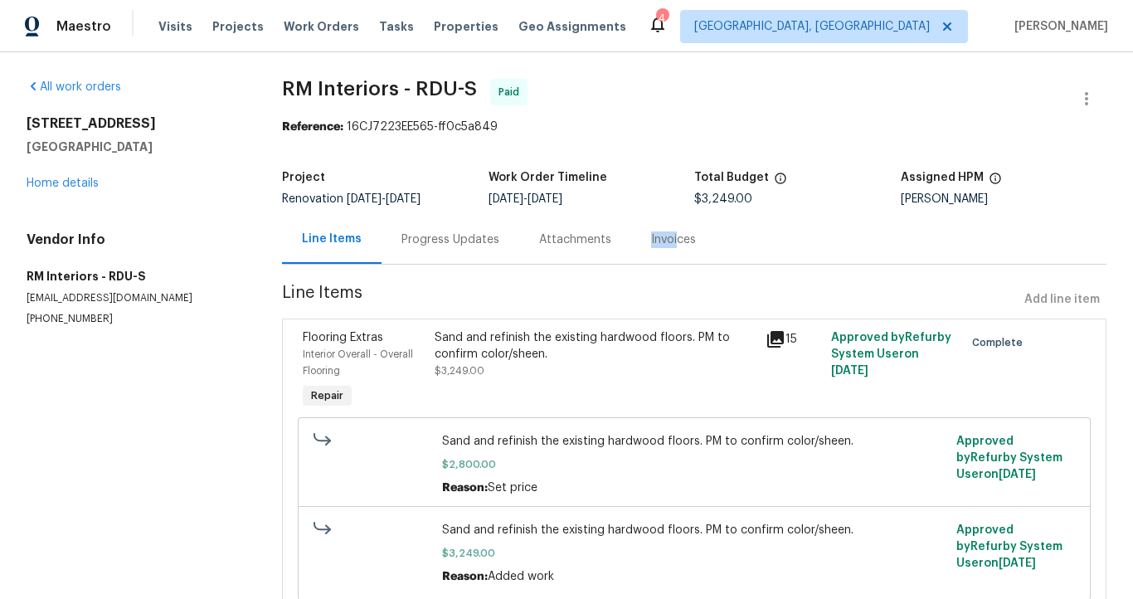
click at [665, 232] on div "Invoices" at bounding box center [673, 239] width 45 height 17
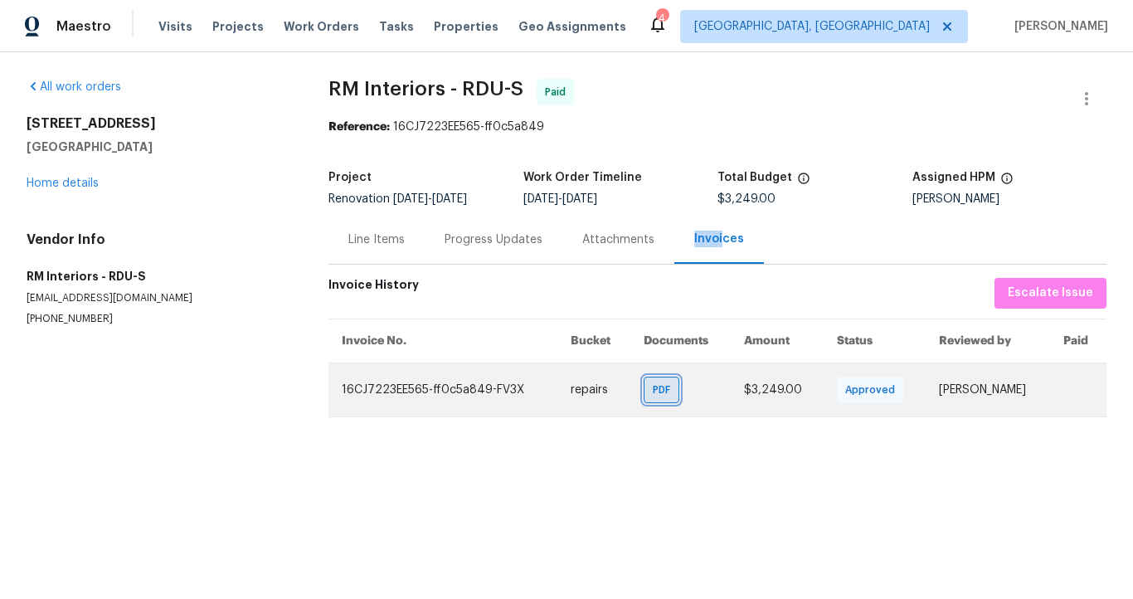
click at [659, 395] on span "PDF" at bounding box center [665, 390] width 24 height 17
